Goal: Navigation & Orientation: Find specific page/section

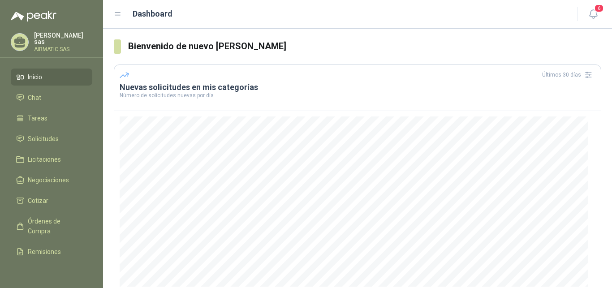
click at [46, 47] on p "AIRMATIC SAS" at bounding box center [63, 49] width 58 height 5
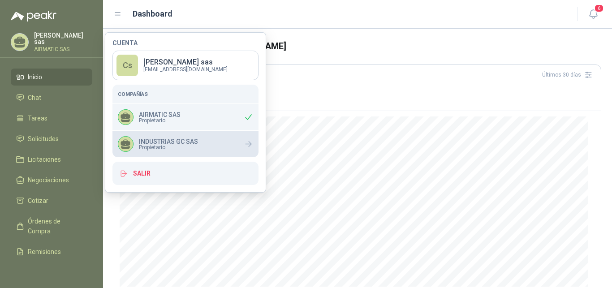
click at [194, 152] on div "INDUSTRIAS GC SAS Propietario" at bounding box center [186, 144] width 146 height 26
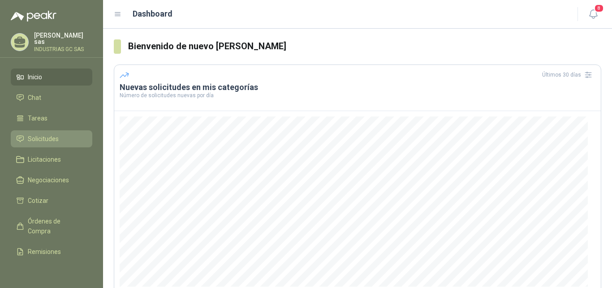
click at [39, 139] on span "Solicitudes" at bounding box center [43, 139] width 31 height 10
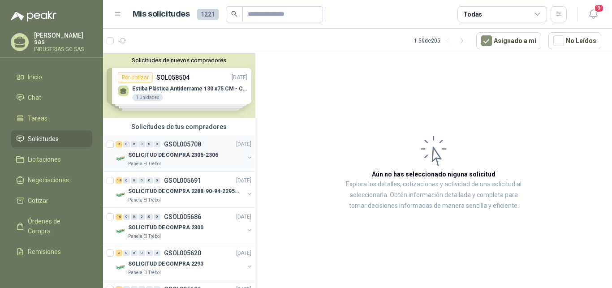
click at [189, 146] on p "GSOL005708" at bounding box center [182, 144] width 37 height 6
